Goal: Check status: Check status

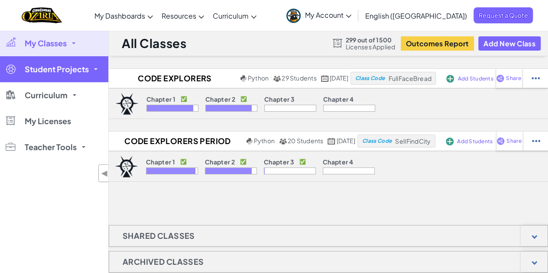
click at [97, 71] on link "Student Projects" at bounding box center [54, 69] width 108 height 26
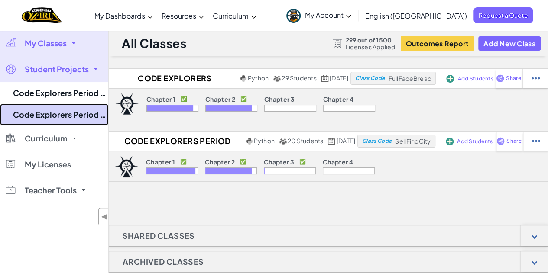
click at [82, 110] on link "Code Explorers Period 01 Trimester 1" at bounding box center [54, 115] width 108 height 22
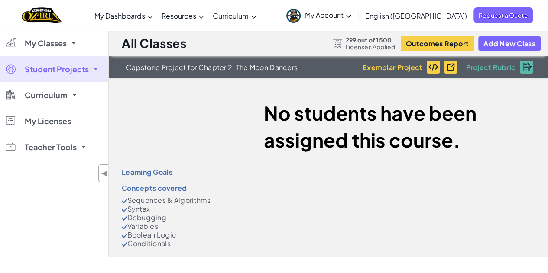
select select "5d8a57abe8919b28d5113af1"
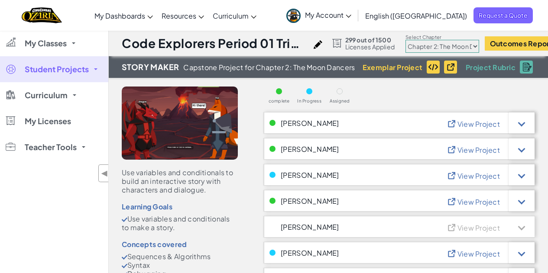
select select "5d8a57abe8919b28d5113af1"
